Goal: Task Accomplishment & Management: Use online tool/utility

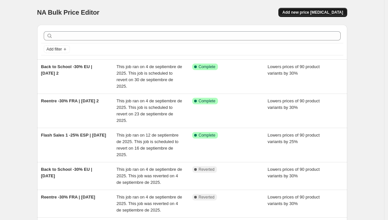
click at [323, 11] on span "Add new price change job" at bounding box center [312, 12] width 61 height 5
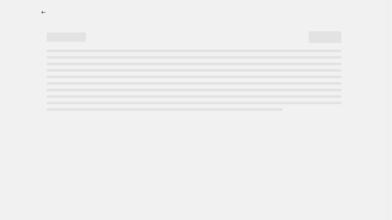
select select "percentage"
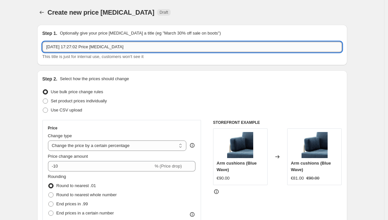
click at [142, 49] on input "15 sept 2025, 17:27:02 Price change job" at bounding box center [192, 47] width 300 height 10
type input "Flash Sales 1 Septiembre 25% Puff"
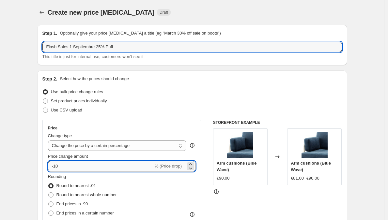
click at [81, 162] on input "-10" at bounding box center [100, 166] width 105 height 10
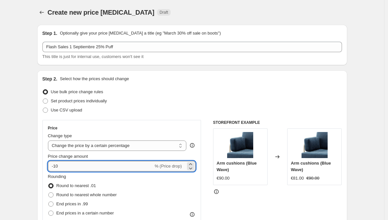
click at [80, 164] on input "-10" at bounding box center [100, 166] width 105 height 10
type input "-1"
type input "-25"
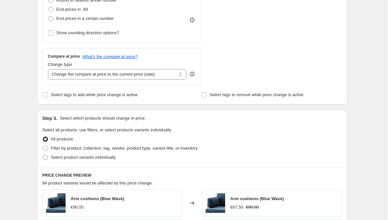
scroll to position [198, 0]
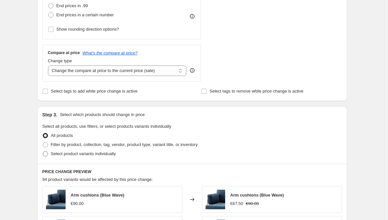
click at [46, 153] on span at bounding box center [45, 153] width 5 height 5
click at [43, 152] on input "Select product variants individually" at bounding box center [43, 151] width 0 height 0
radio input "true"
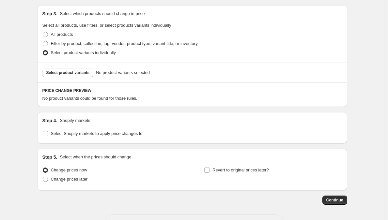
scroll to position [301, 0]
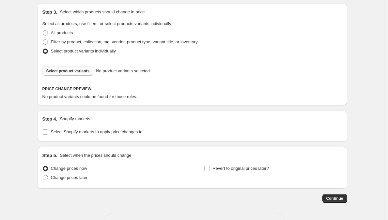
click at [73, 71] on span "Select product variants" at bounding box center [67, 71] width 43 height 5
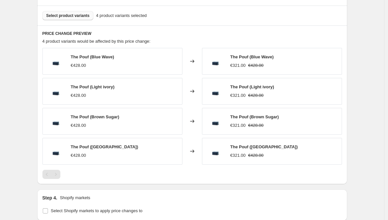
scroll to position [452, 0]
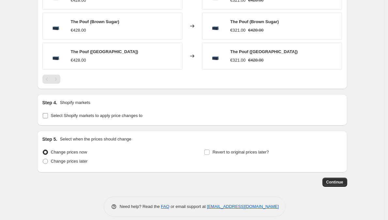
click at [48, 119] on label "Select Shopify markets to apply price changes to" at bounding box center [92, 115] width 100 height 9
click at [48, 119] on input "Select Shopify markets to apply price changes to" at bounding box center [45, 115] width 5 height 5
checkbox input "true"
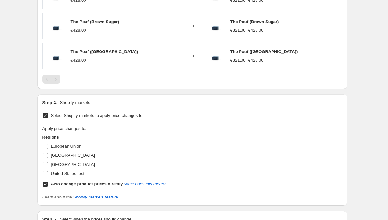
click at [48, 184] on input "Also change product prices directly What does this mean?" at bounding box center [45, 184] width 5 height 5
checkbox input "false"
click at [48, 166] on input "Spain" at bounding box center [45, 164] width 5 height 5
checkbox input "true"
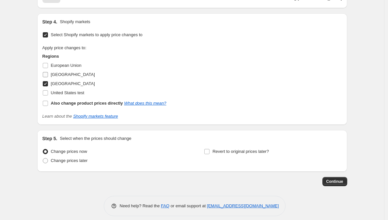
scroll to position [539, 0]
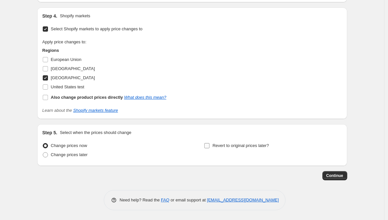
click at [212, 147] on label "Revert to original prices later?" at bounding box center [236, 145] width 65 height 9
click at [210, 147] on input "Revert to original prices later?" at bounding box center [206, 145] width 5 height 5
checkbox input "true"
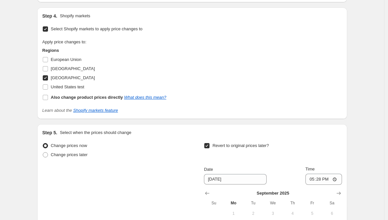
scroll to position [591, 0]
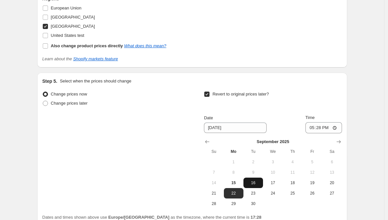
click at [254, 185] on span "16" at bounding box center [253, 183] width 14 height 5
type input "9/16/2025"
click at [318, 129] on input "17:28" at bounding box center [324, 127] width 37 height 11
type input "23:59"
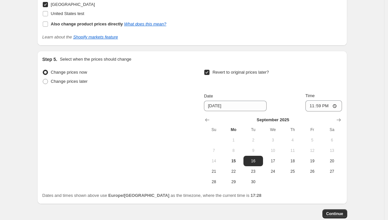
scroll to position [651, 0]
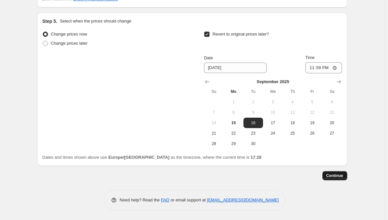
click at [343, 178] on span "Continue" at bounding box center [334, 175] width 17 height 5
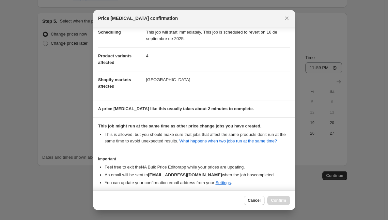
scroll to position [91, 0]
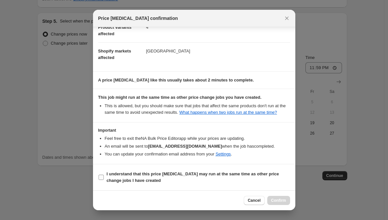
click at [112, 176] on b "I understand that this price change job may run at the same time as other price…" at bounding box center [193, 177] width 172 height 11
click at [104, 176] on input "I understand that this price change job may run at the same time as other price…" at bounding box center [101, 177] width 5 height 5
checkbox input "true"
click at [278, 203] on span "Confirm" at bounding box center [278, 200] width 15 height 5
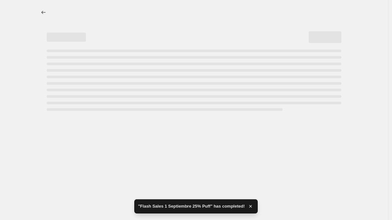
select select "percentage"
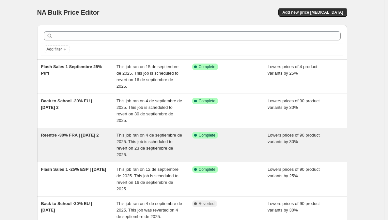
click at [43, 130] on div "Reentre -30% FRA | Sept 2025 2 This job ran on 4 de septiembre de 2025. This jo…" at bounding box center [192, 145] width 310 height 34
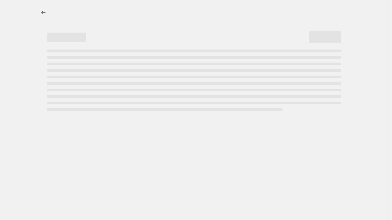
select select "percentage"
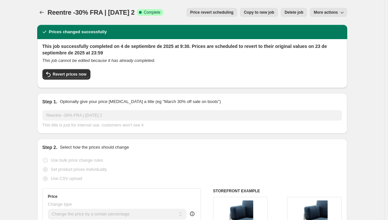
click at [336, 12] on span "More actions" at bounding box center [326, 12] width 24 height 5
click at [46, 13] on button "Price change jobs" at bounding box center [41, 12] width 9 height 9
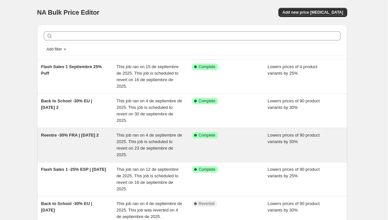
click at [68, 134] on span "Reentre -30% FRA | Sept 2025 2" at bounding box center [70, 135] width 58 height 5
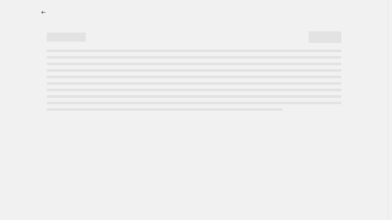
select select "percentage"
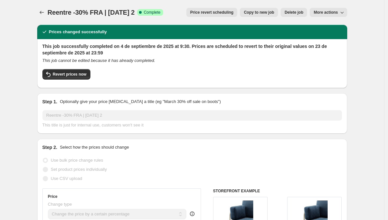
click at [256, 12] on span "Copy to new job" at bounding box center [259, 12] width 30 height 5
select select "percentage"
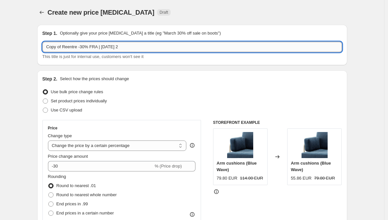
click at [64, 49] on input "Copy of Reentre -30% FRA | Sept 2025 2" at bounding box center [192, 47] width 300 height 10
drag, startPoint x: 65, startPoint y: 47, endPoint x: 16, endPoint y: 48, distance: 48.3
click at [129, 47] on input "Reentre -30% FRA | Sept 2025 2" at bounding box center [192, 47] width 300 height 10
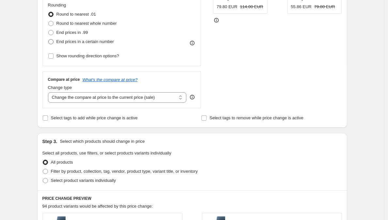
scroll to position [241, 0]
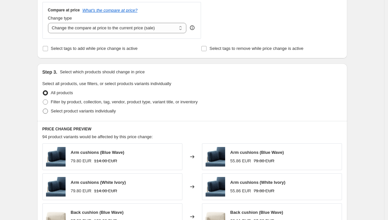
type input "Reentre -30% FRA | Sept 2025 2 Puff"
click at [47, 111] on span at bounding box center [45, 111] width 5 height 5
click at [43, 109] on input "Select product variants individually" at bounding box center [43, 109] width 0 height 0
radio input "true"
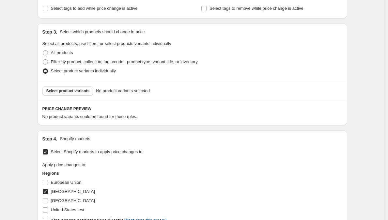
scroll to position [282, 0]
click at [71, 93] on span "Select product variants" at bounding box center [67, 90] width 43 height 5
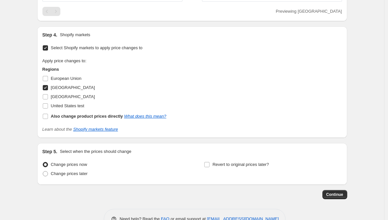
scroll to position [530, 0]
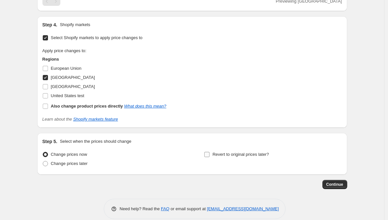
click at [209, 155] on input "Revert to original prices later?" at bounding box center [206, 154] width 5 height 5
checkbox input "true"
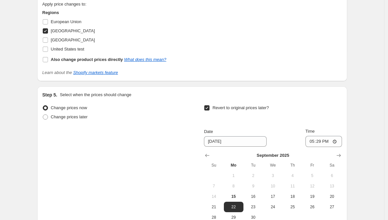
scroll to position [636, 0]
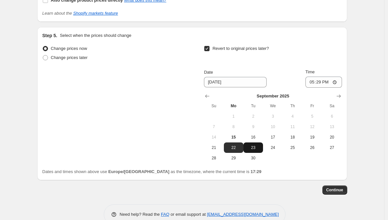
click at [261, 146] on span "23" at bounding box center [253, 147] width 14 height 5
type input "9/23/2025"
click at [322, 83] on input "17:29" at bounding box center [324, 82] width 37 height 11
type input "23:59"
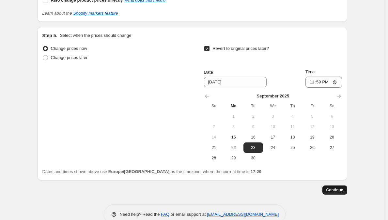
click at [330, 190] on span "Continue" at bounding box center [334, 190] width 17 height 5
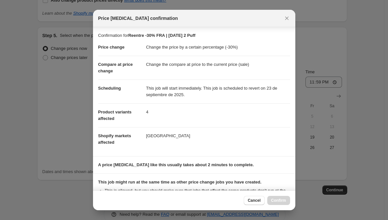
scroll to position [91, 0]
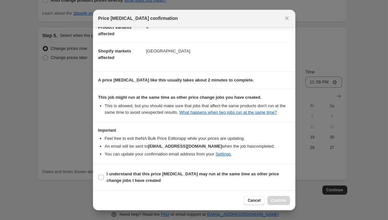
click at [135, 168] on section "I understand that this price change job may run at the same time as other price…" at bounding box center [194, 178] width 202 height 26
click at [137, 176] on b "I understand that this price change job may run at the same time as other price…" at bounding box center [193, 177] width 172 height 11
click at [104, 176] on input "I understand that this price change job may run at the same time as other price…" at bounding box center [101, 177] width 5 height 5
checkbox input "true"
click at [279, 201] on span "Confirm" at bounding box center [278, 200] width 15 height 5
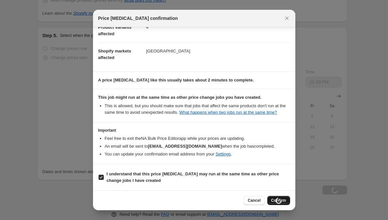
type input "Reentre -30% FRA | Sept 2025 2 Puff"
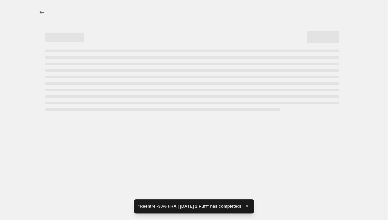
select select "percentage"
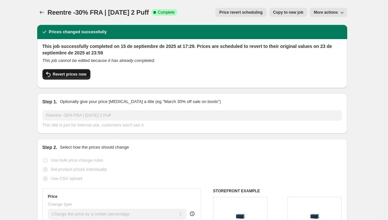
click at [60, 71] on button "Revert prices now" at bounding box center [66, 74] width 48 height 10
checkbox input "false"
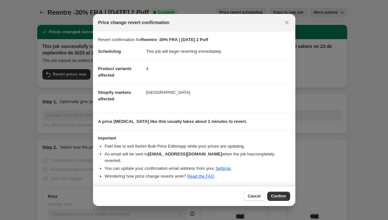
click at [277, 198] on div "Cancel Confirm" at bounding box center [267, 196] width 46 height 9
click at [278, 194] on span "Confirm" at bounding box center [278, 196] width 15 height 5
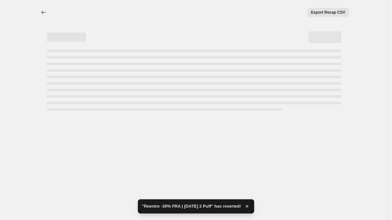
select select "percentage"
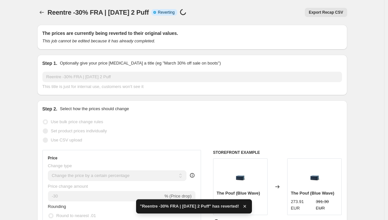
checkbox input "true"
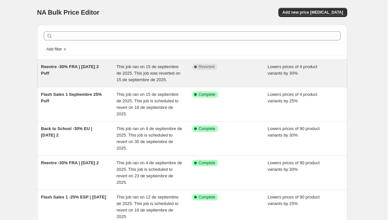
click at [58, 68] on span "Reentre -30% FRA | Sept 2025 2 Puff" at bounding box center [70, 69] width 58 height 11
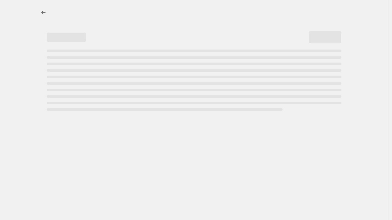
select select "percentage"
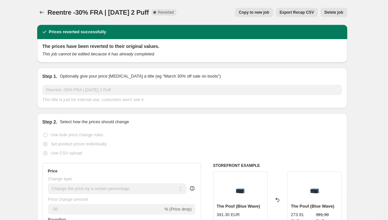
click at [250, 13] on span "Copy to new job" at bounding box center [254, 12] width 30 height 5
select select "percentage"
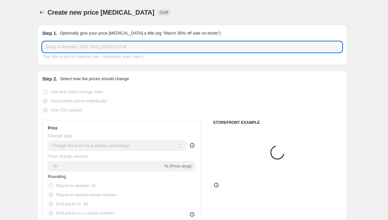
click at [58, 48] on input "Copy of Reentre -30% FRA | Sept 2025 2 Puff" at bounding box center [192, 47] width 300 height 10
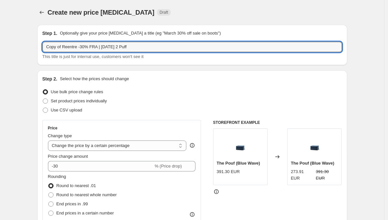
drag, startPoint x: 48, startPoint y: 47, endPoint x: 9, endPoint y: 47, distance: 39.2
type input "Reentre -30% FRA | Sept 2025 2 Puff"
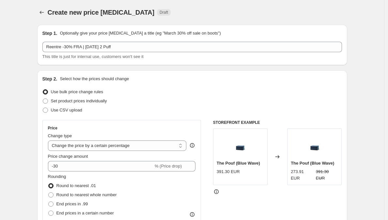
click at [44, 10] on icon "Price change jobs" at bounding box center [42, 12] width 7 height 7
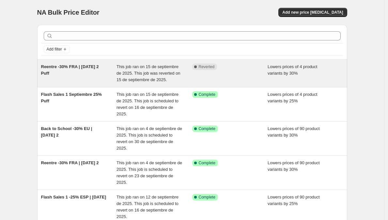
click at [165, 73] on span "This job ran on 15 de septiembre de 2025. This job was reverted on 15 de septie…" at bounding box center [149, 73] width 64 height 18
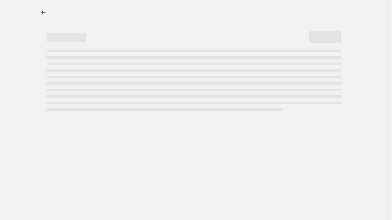
select select "percentage"
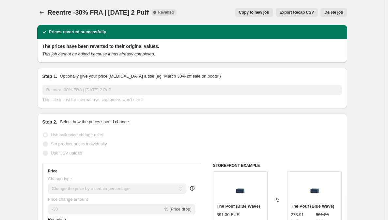
click at [333, 15] on span "Delete job" at bounding box center [334, 12] width 19 height 5
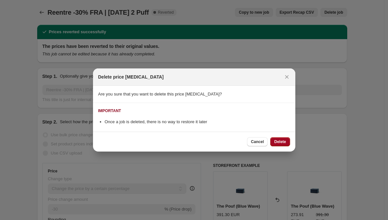
click at [283, 140] on span "Delete" at bounding box center [280, 141] width 12 height 5
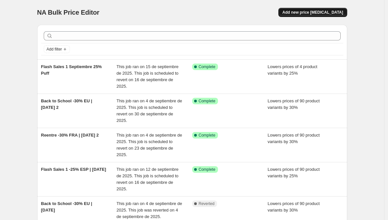
click at [303, 13] on span "Add new price change job" at bounding box center [312, 12] width 61 height 5
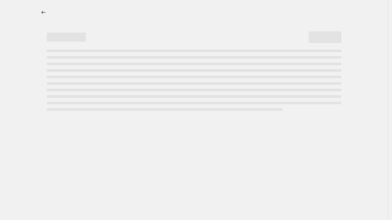
select select "percentage"
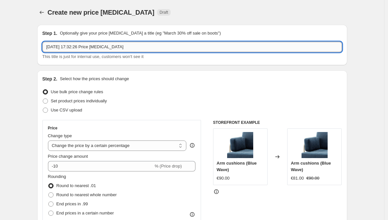
click at [92, 46] on input "15 sept 2025, 17:32:26 Price change job" at bounding box center [192, 47] width 300 height 10
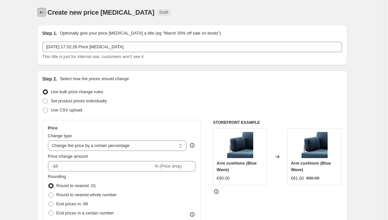
click at [46, 14] on button "Price change jobs" at bounding box center [41, 12] width 9 height 9
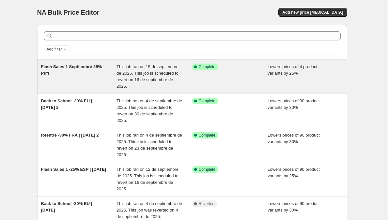
scroll to position [47, 0]
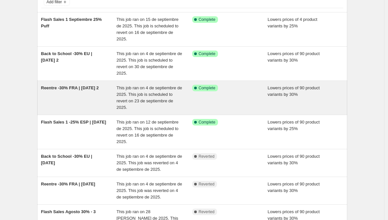
click at [66, 88] on span "Reentre -30% FRA | Sept 2025 2" at bounding box center [70, 88] width 58 height 5
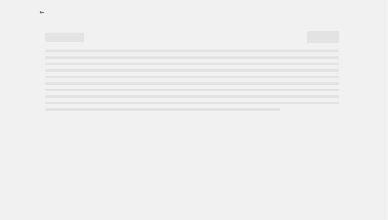
select select "percentage"
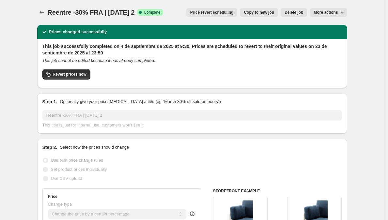
click at [270, 12] on span "Copy to new job" at bounding box center [259, 12] width 30 height 5
select select "percentage"
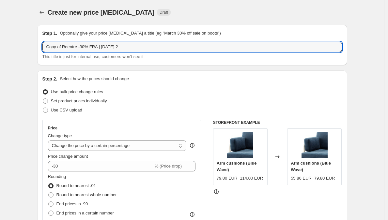
drag, startPoint x: 66, startPoint y: 48, endPoint x: 10, endPoint y: 46, distance: 55.6
click at [124, 48] on input "Reentre -30% FRA | Sept 2025 2" at bounding box center [192, 47] width 300 height 10
type input "Reentre -30% FRA | Sept 2025 2 Puff"
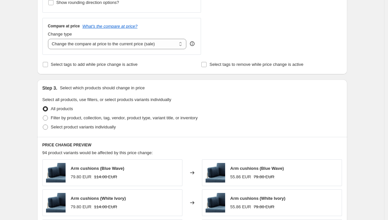
scroll to position [246, 0]
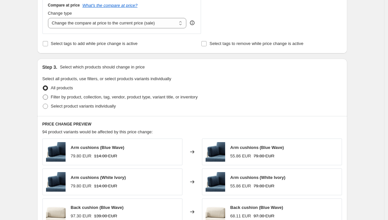
click at [45, 98] on span at bounding box center [45, 97] width 5 height 5
click at [43, 95] on input "Filter by product, collection, tag, vendor, product type, variant title, or inv…" at bounding box center [43, 95] width 0 height 0
radio input "true"
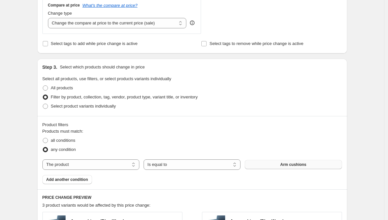
click at [283, 165] on span "Arm cushions" at bounding box center [293, 164] width 26 height 5
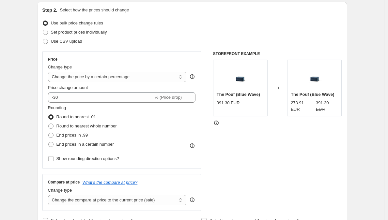
scroll to position [0, 0]
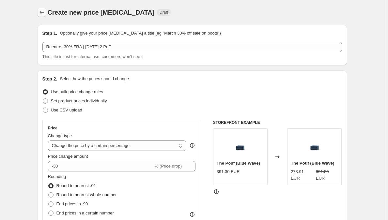
click at [43, 13] on icon "Price change jobs" at bounding box center [42, 12] width 7 height 7
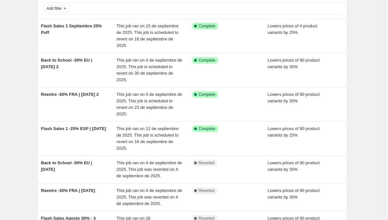
scroll to position [57, 0]
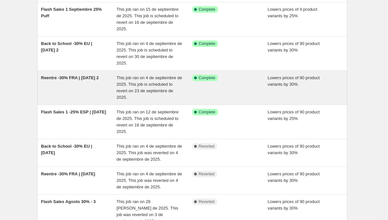
click at [52, 78] on span "Reentre -30% FRA | Sept 2025 2" at bounding box center [70, 77] width 58 height 5
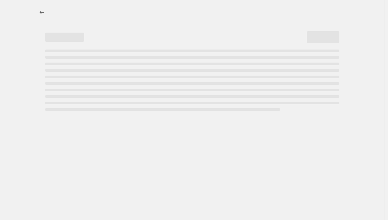
select select "percentage"
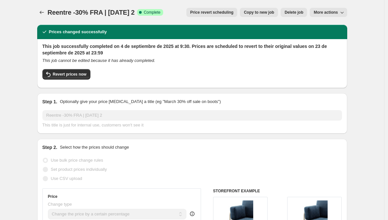
click at [242, 10] on button "Copy to new job" at bounding box center [259, 12] width 38 height 9
select select "percentage"
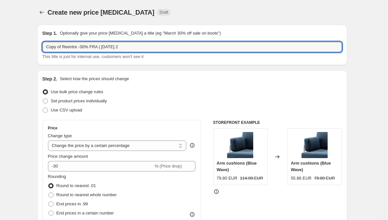
drag, startPoint x: 65, startPoint y: 48, endPoint x: 8, endPoint y: 48, distance: 57.1
click at [124, 50] on input "Reentre -30% FRA | Sept 2025 2" at bounding box center [192, 47] width 300 height 10
type input "Reentre -30% FRA | Sept 2025 2 Puff"
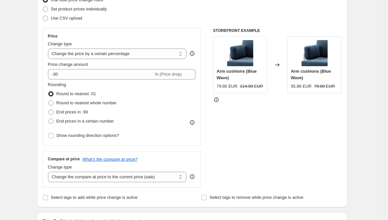
scroll to position [204, 0]
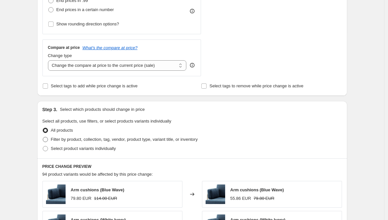
click at [52, 139] on label "Filter by product, collection, tag, vendor, product type, variant title, or inv…" at bounding box center [119, 139] width 155 height 9
click at [43, 137] on input "Filter by product, collection, tag, vendor, product type, variant title, or inv…" at bounding box center [43, 137] width 0 height 0
radio input "true"
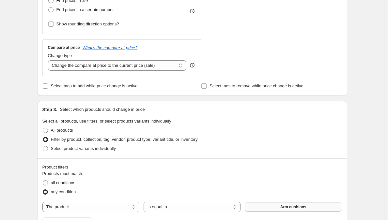
click at [279, 206] on button "Arm cushions" at bounding box center [293, 207] width 97 height 9
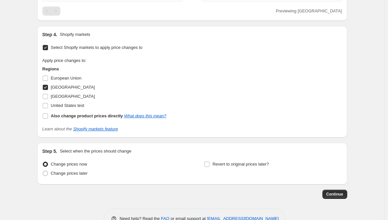
scroll to position [593, 0]
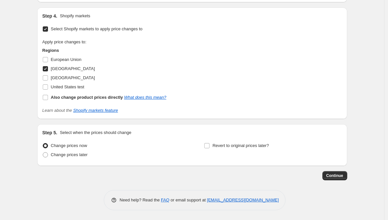
click at [205, 146] on div "Change prices now Change prices later Revert to original prices later?" at bounding box center [192, 151] width 300 height 20
click at [206, 146] on input "Revert to original prices later?" at bounding box center [206, 145] width 5 height 5
checkbox input "true"
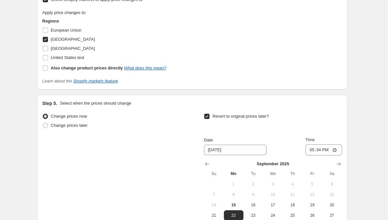
scroll to position [698, 0]
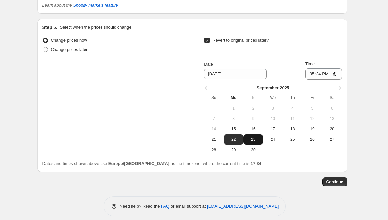
click at [259, 139] on span "23" at bounding box center [253, 139] width 14 height 5
type input "9/23/2025"
click at [320, 74] on input "17:34" at bounding box center [324, 74] width 37 height 11
type input "23:59"
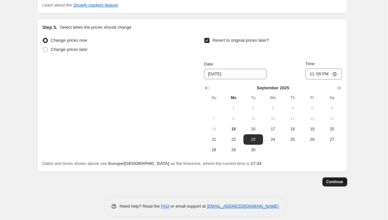
click at [343, 182] on span "Continue" at bounding box center [334, 182] width 17 height 5
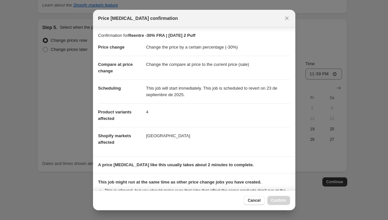
scroll to position [91, 0]
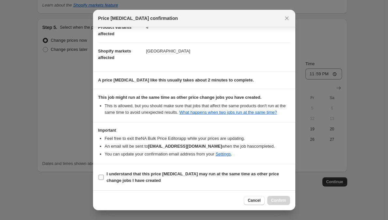
click at [136, 173] on b "I understand that this price change job may run at the same time as other price…" at bounding box center [193, 177] width 172 height 11
click at [104, 175] on input "I understand that this price change job may run at the same time as other price…" at bounding box center [101, 177] width 5 height 5
checkbox input "true"
click at [278, 202] on span "Confirm" at bounding box center [278, 200] width 15 height 5
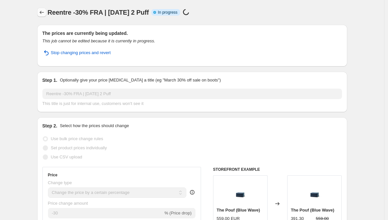
click at [43, 14] on icon "Price change jobs" at bounding box center [42, 12] width 7 height 7
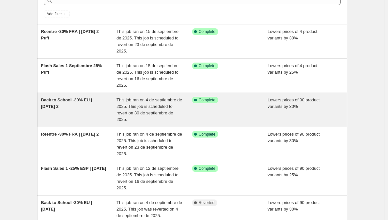
scroll to position [38, 0]
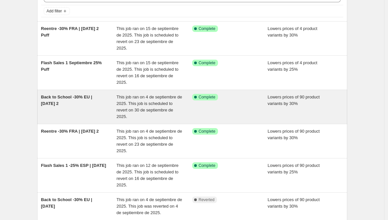
click at [60, 101] on div "Back to School -30% EU | Sept 2025 2" at bounding box center [79, 107] width 76 height 26
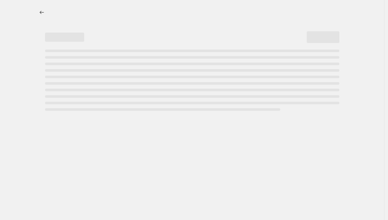
select select "percentage"
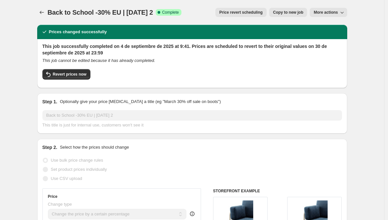
click at [274, 10] on span "Copy to new job" at bounding box center [288, 12] width 30 height 5
select select "percentage"
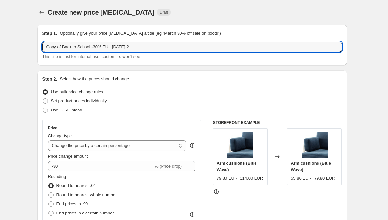
drag, startPoint x: 66, startPoint y: 46, endPoint x: 27, endPoint y: 47, distance: 38.5
click at [147, 42] on input "Back to School -30% EU | Sept 2025 2" at bounding box center [192, 47] width 300 height 10
click at [144, 44] on input "Back to School -30% EU | Sept 2025 2" at bounding box center [192, 47] width 300 height 10
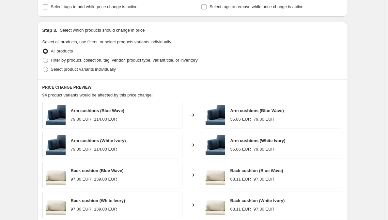
scroll to position [309, 0]
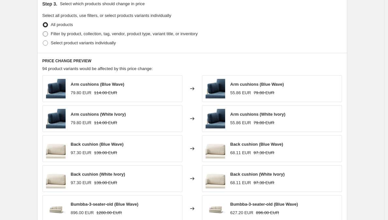
type input "Back to School -30% EU | Sept 2025 2 Puff"
click at [79, 31] on span "Filter by product, collection, tag, vendor, product type, variant title, or inv…" at bounding box center [124, 33] width 147 height 5
click at [43, 31] on input "Filter by product, collection, tag, vendor, product type, variant title, or inv…" at bounding box center [43, 31] width 0 height 0
radio input "true"
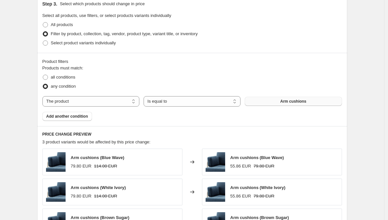
click at [284, 104] on button "Arm cushions" at bounding box center [293, 101] width 97 height 9
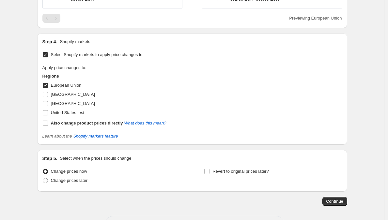
scroll to position [593, 0]
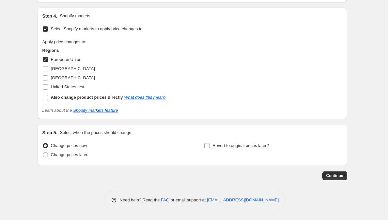
click at [208, 149] on span at bounding box center [207, 146] width 6 height 6
click at [208, 149] on input "Revert to original prices later?" at bounding box center [206, 145] width 5 height 5
checkbox input "true"
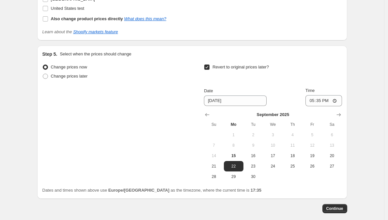
scroll to position [704, 0]
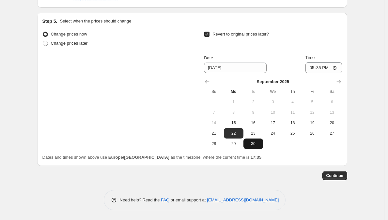
click at [257, 144] on span "30" at bounding box center [253, 143] width 14 height 5
type input "9/30/2025"
click at [321, 67] on input "17:35" at bounding box center [324, 67] width 37 height 11
type input "23:59"
click at [279, 175] on div "Continue" at bounding box center [192, 175] width 310 height 9
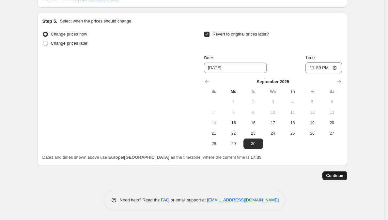
click at [329, 177] on span "Continue" at bounding box center [334, 175] width 17 height 5
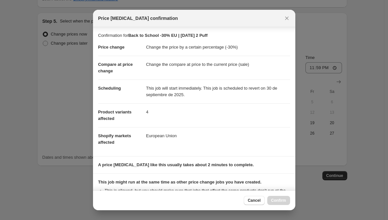
scroll to position [91, 0]
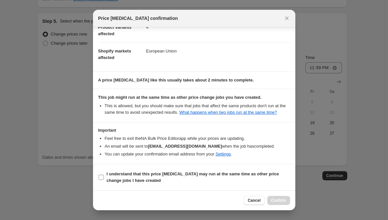
click at [119, 174] on b "I understand that this price change job may run at the same time as other price…" at bounding box center [193, 177] width 172 height 11
click at [104, 175] on input "I understand that this price change job may run at the same time as other price…" at bounding box center [101, 177] width 5 height 5
checkbox input "true"
click at [274, 201] on span "Confirm" at bounding box center [278, 200] width 15 height 5
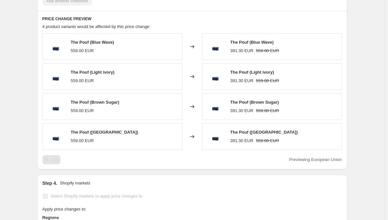
scroll to position [433, 0]
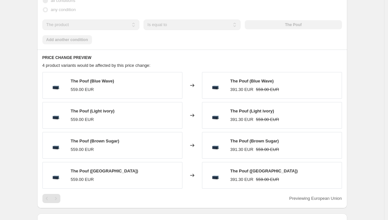
select select "percentage"
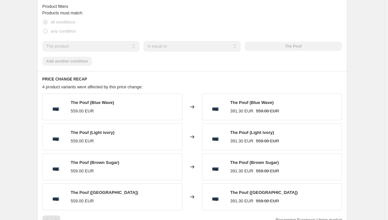
scroll to position [0, 0]
